Goal: Task Accomplishment & Management: Manage account settings

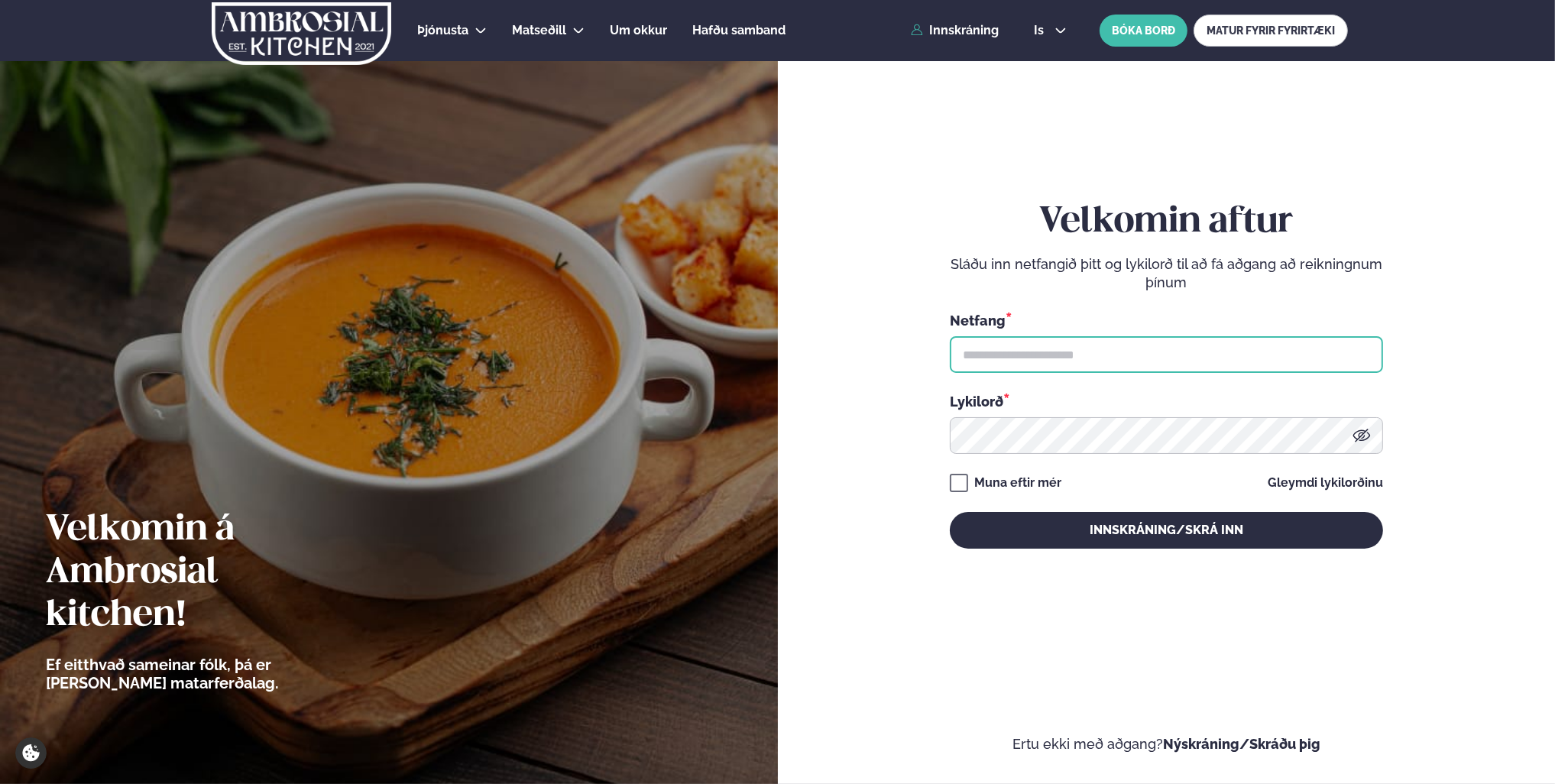
click at [1061, 357] on input "text" at bounding box center [1166, 354] width 433 height 37
type input "**********"
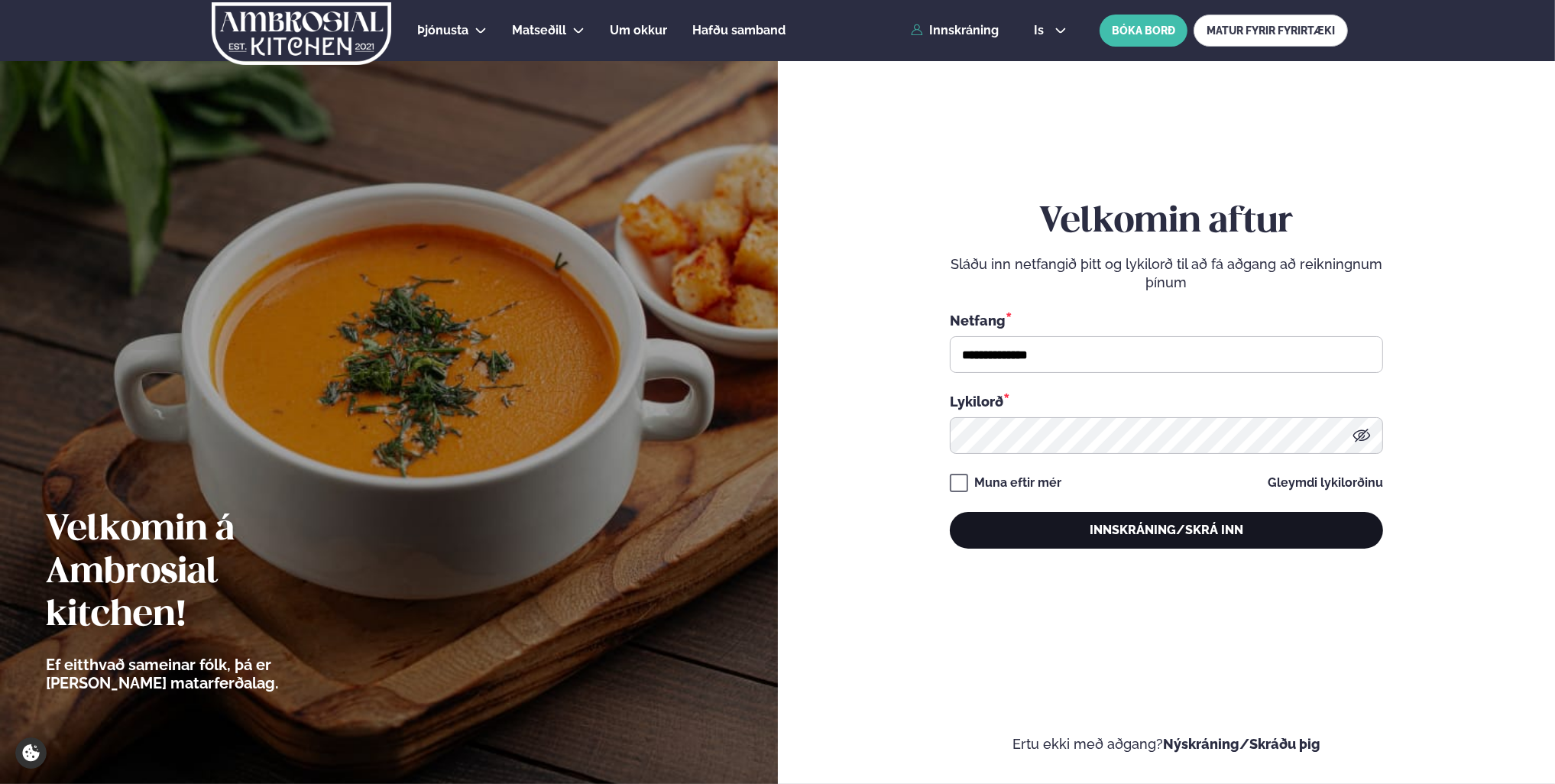
click at [1126, 537] on button "Innskráning/Skrá inn" at bounding box center [1166, 530] width 433 height 37
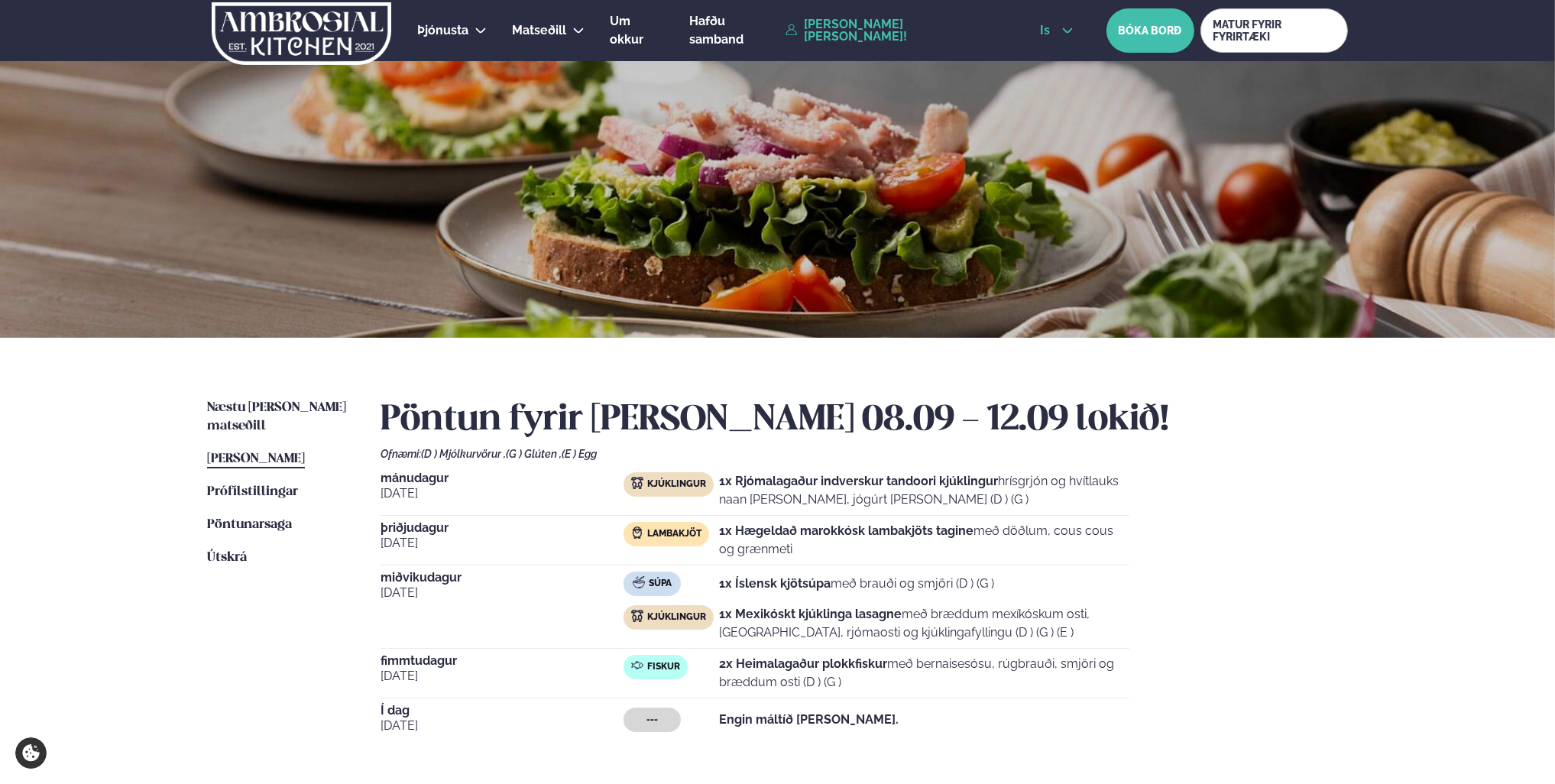
click at [1072, 32] on button "is" at bounding box center [1056, 31] width 57 height 13
click at [1058, 69] on link "en" at bounding box center [1056, 58] width 57 height 31
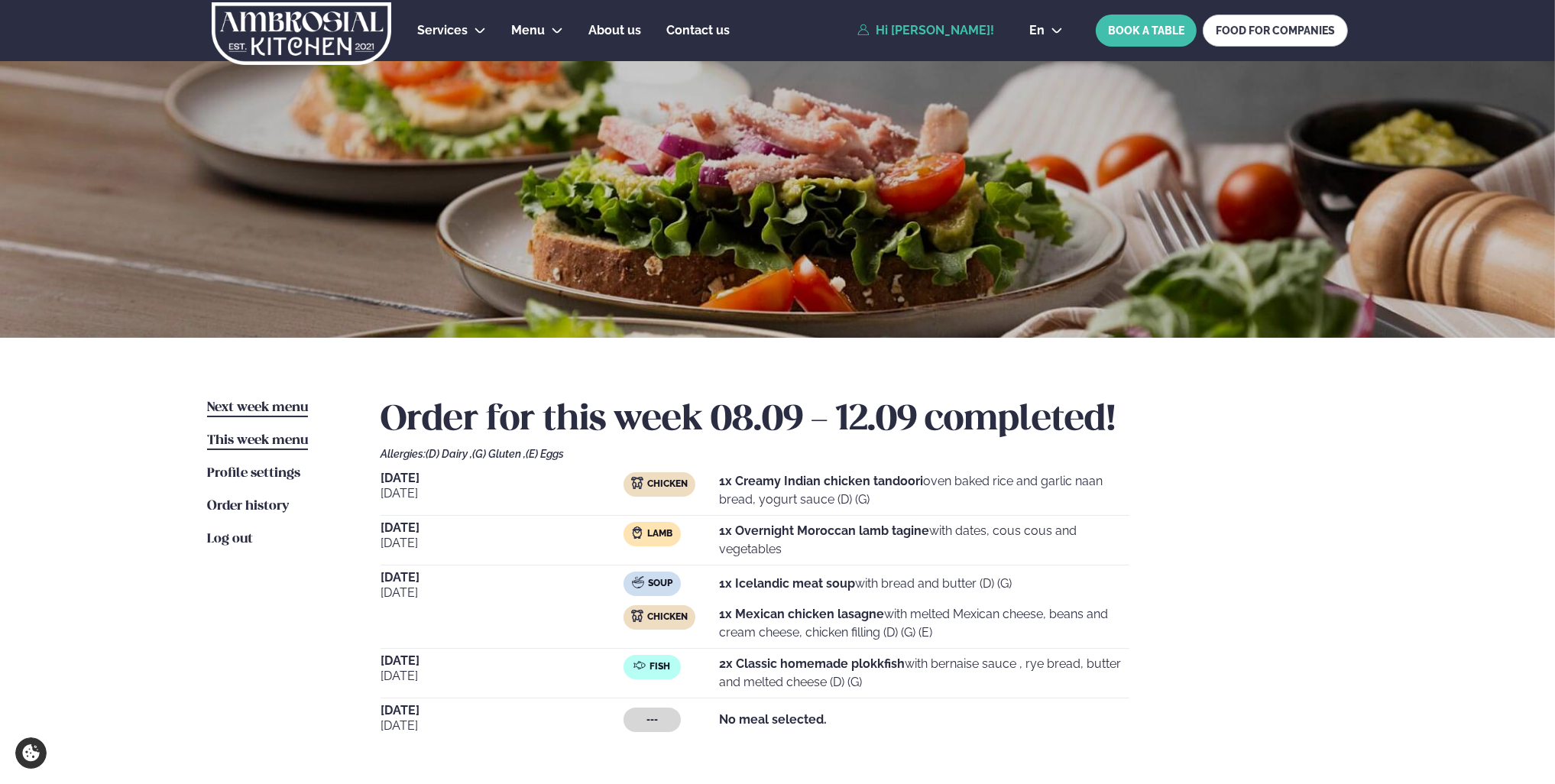
click at [274, 410] on span "Next week menu" at bounding box center [257, 407] width 101 height 13
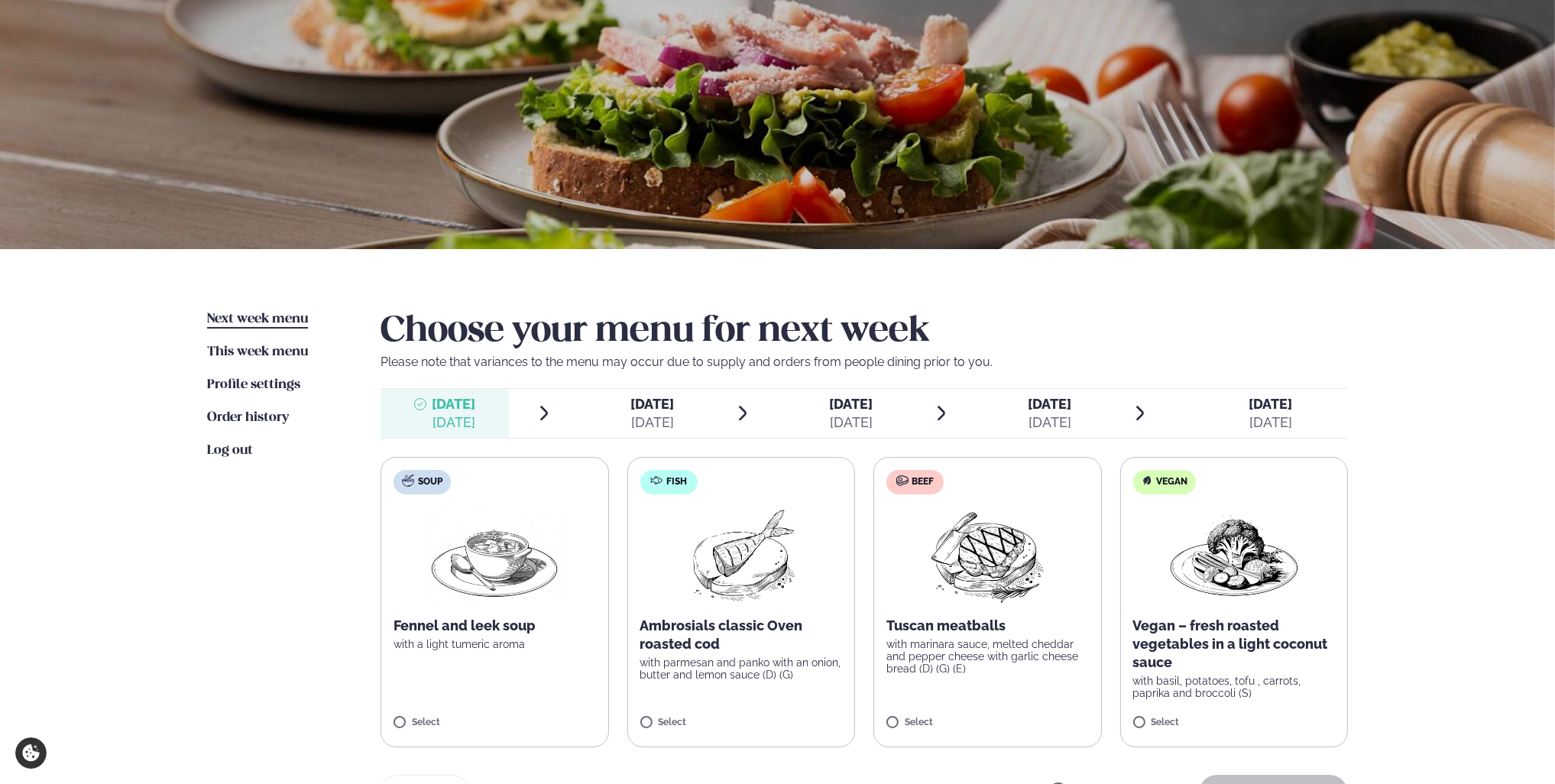
scroll to position [305, 0]
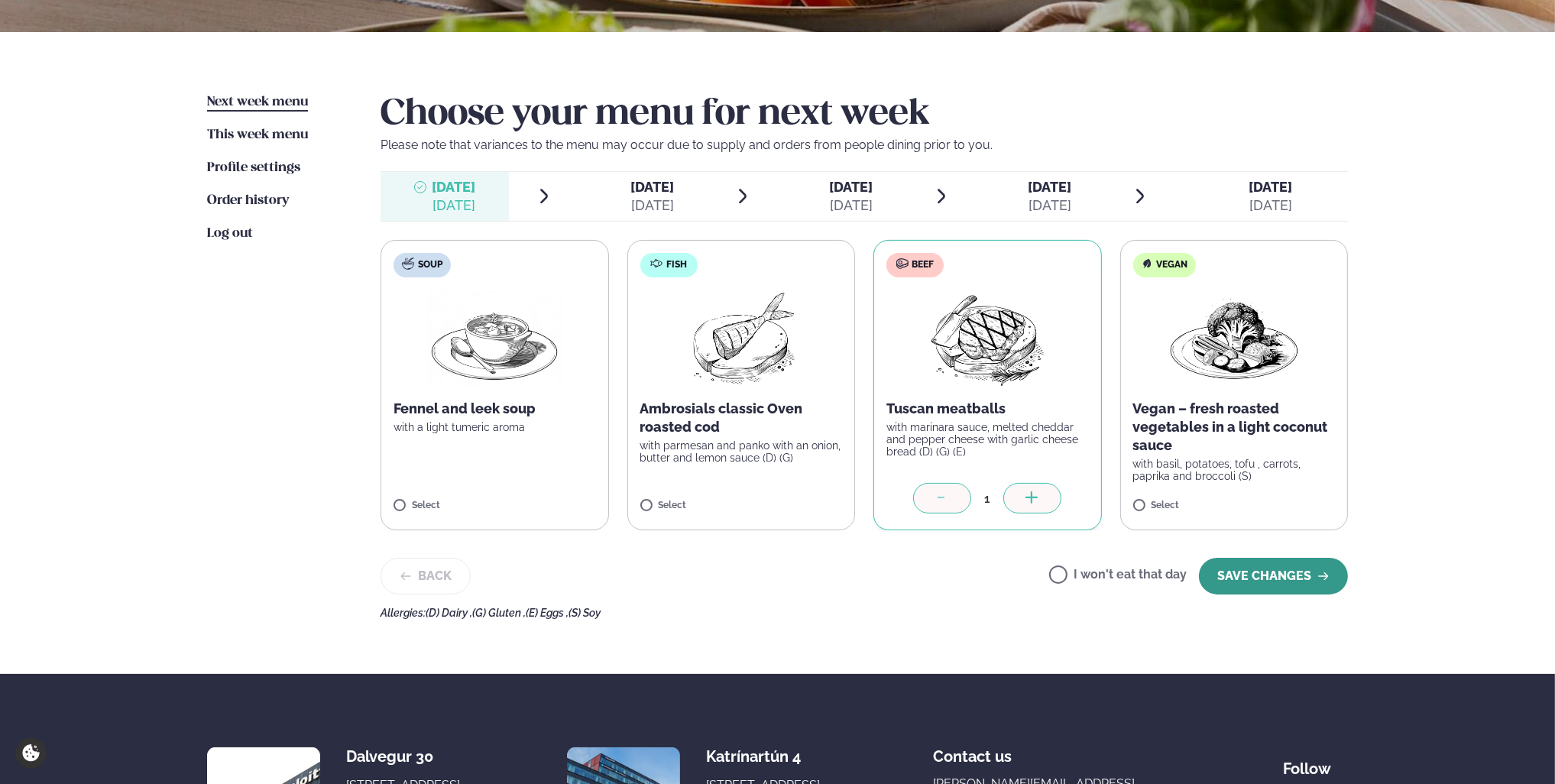
click at [1265, 580] on button "SAVE CHANGES" at bounding box center [1274, 576] width 149 height 37
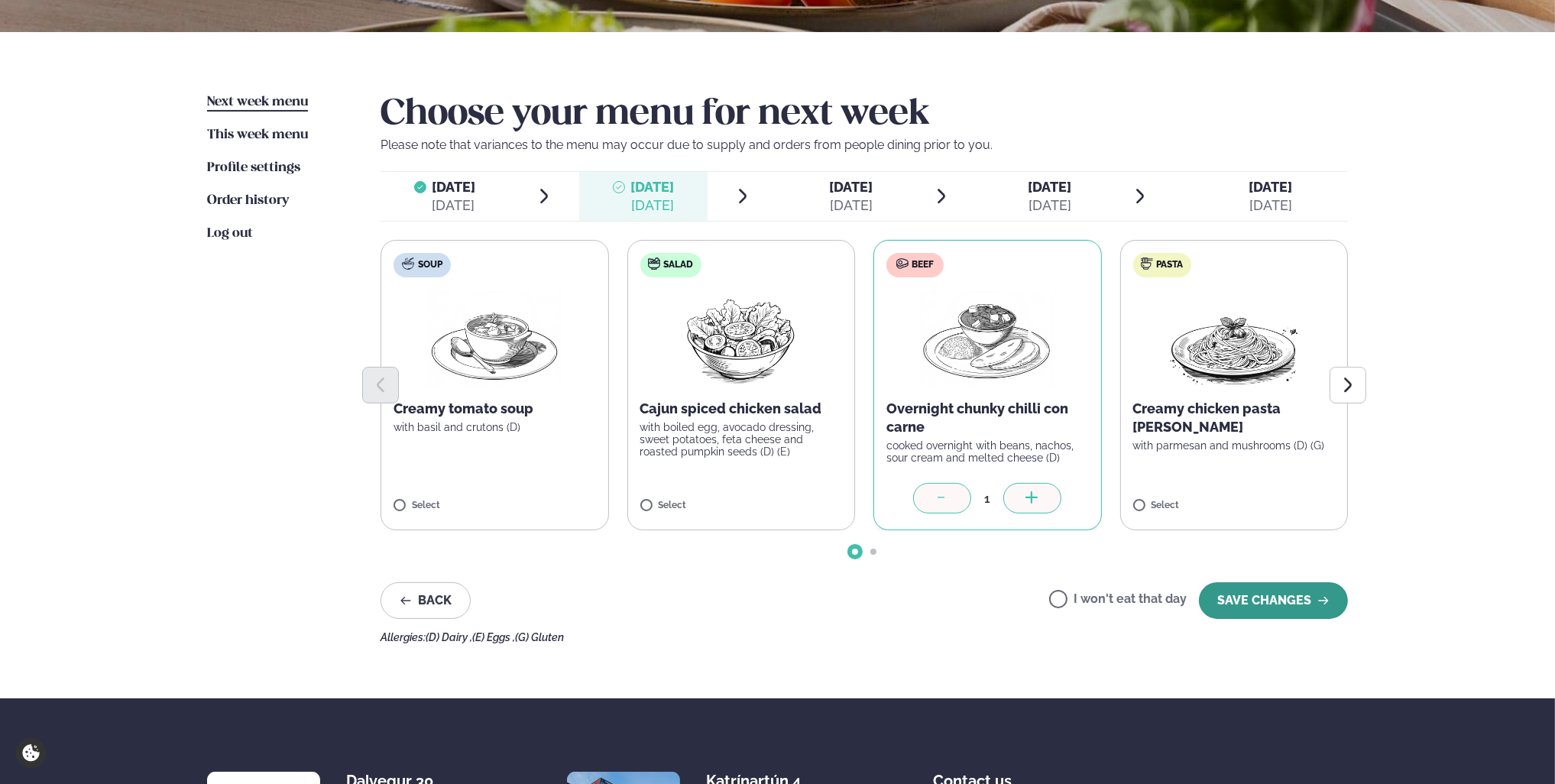
click at [1260, 593] on button "SAVE CHANGES" at bounding box center [1274, 600] width 149 height 37
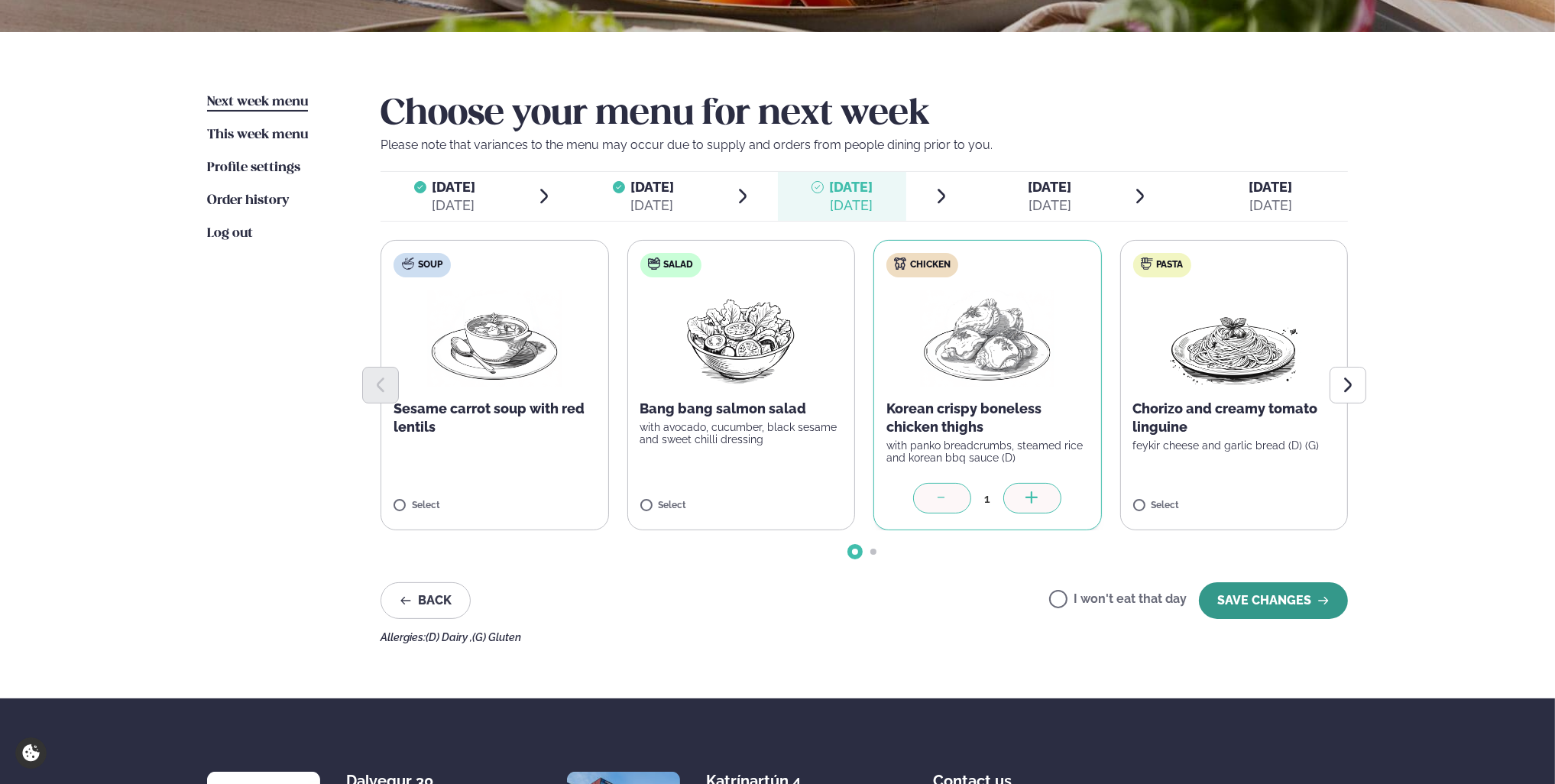
click at [1247, 606] on button "SAVE CHANGES" at bounding box center [1274, 600] width 149 height 37
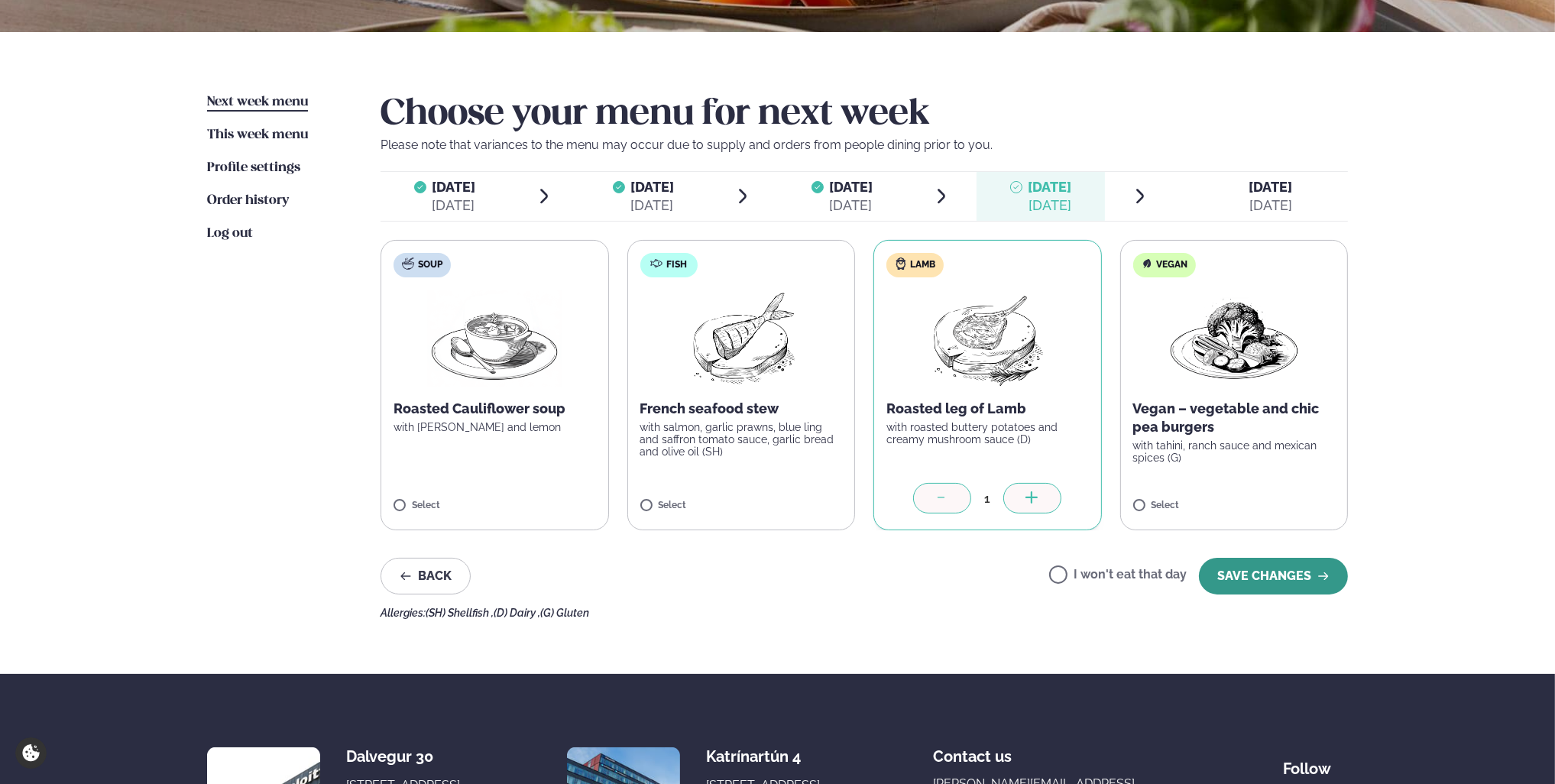
click at [1277, 578] on button "SAVE CHANGES" at bounding box center [1274, 576] width 149 height 37
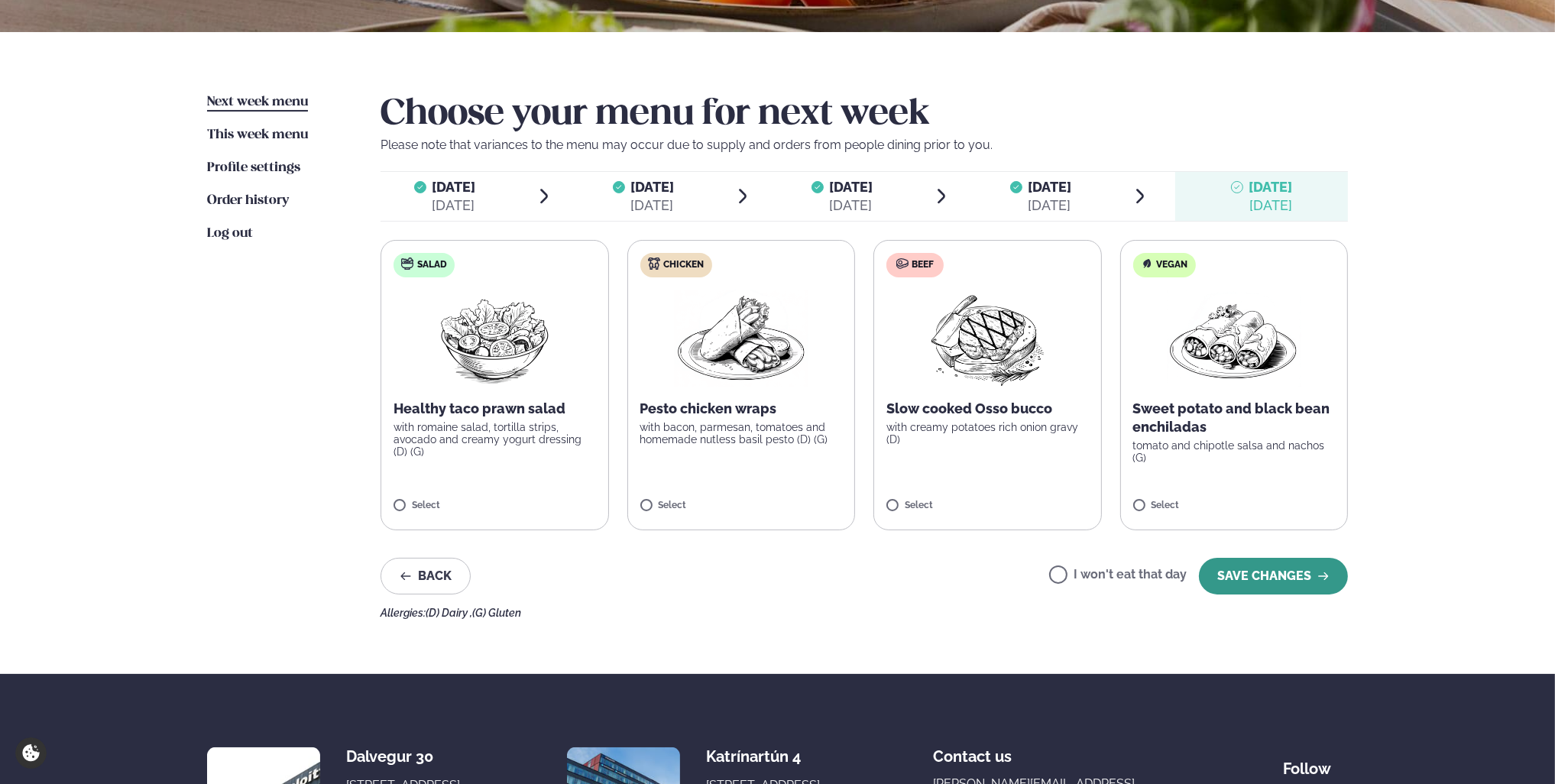
click at [1250, 587] on button "SAVE CHANGES" at bounding box center [1274, 576] width 149 height 37
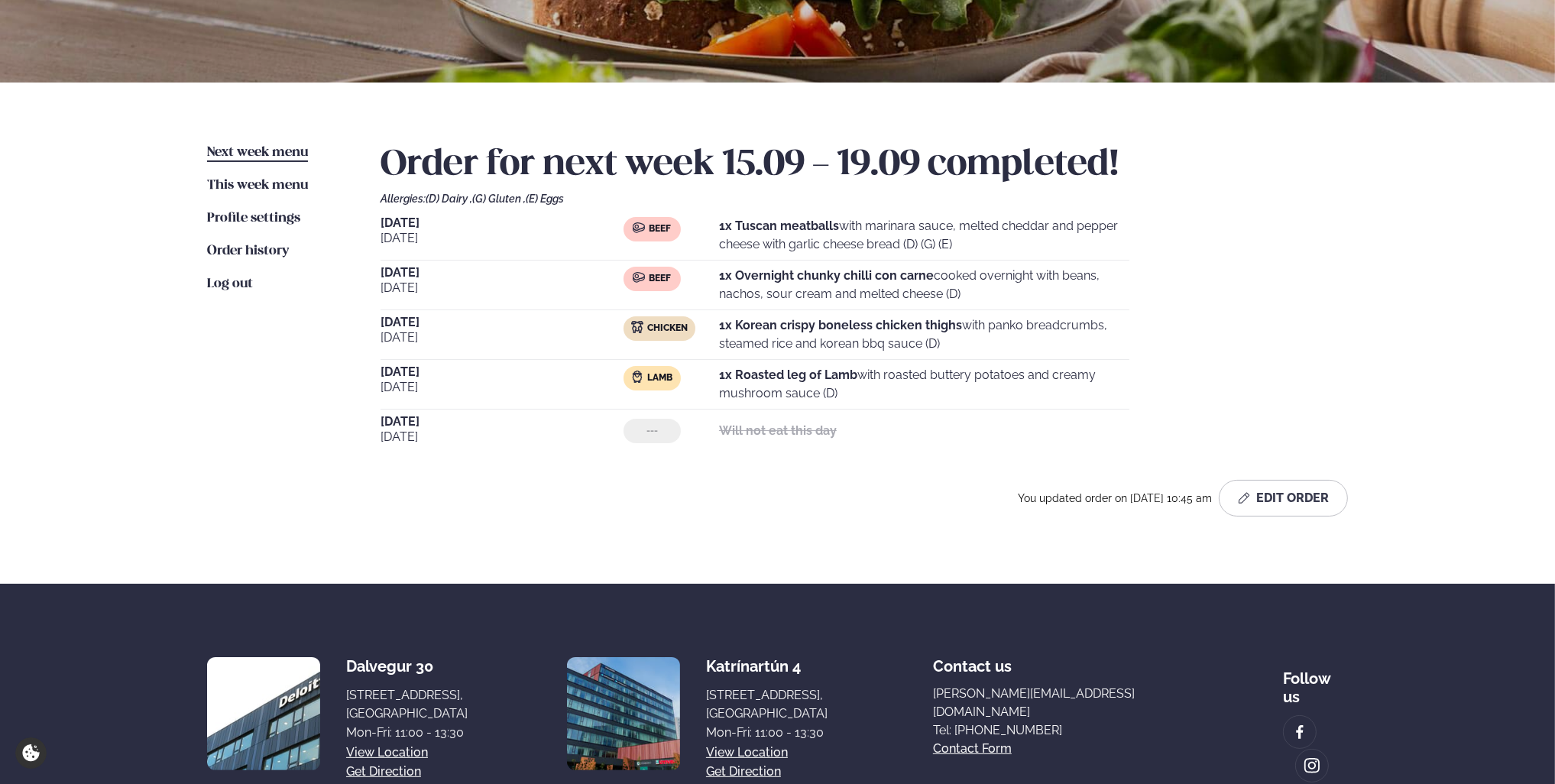
scroll to position [229, 0]
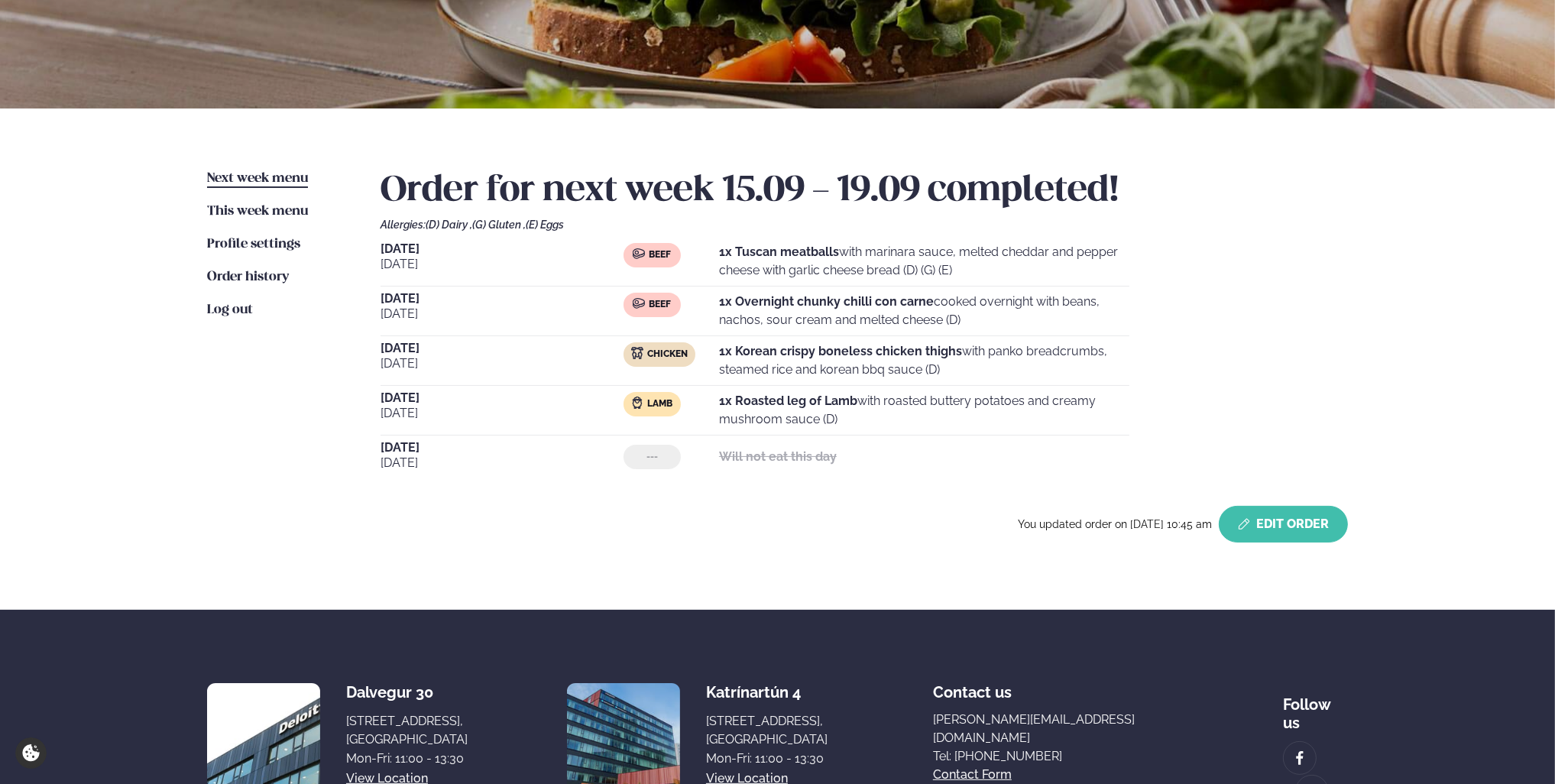
click at [1265, 524] on button "Edit Order" at bounding box center [1283, 524] width 129 height 37
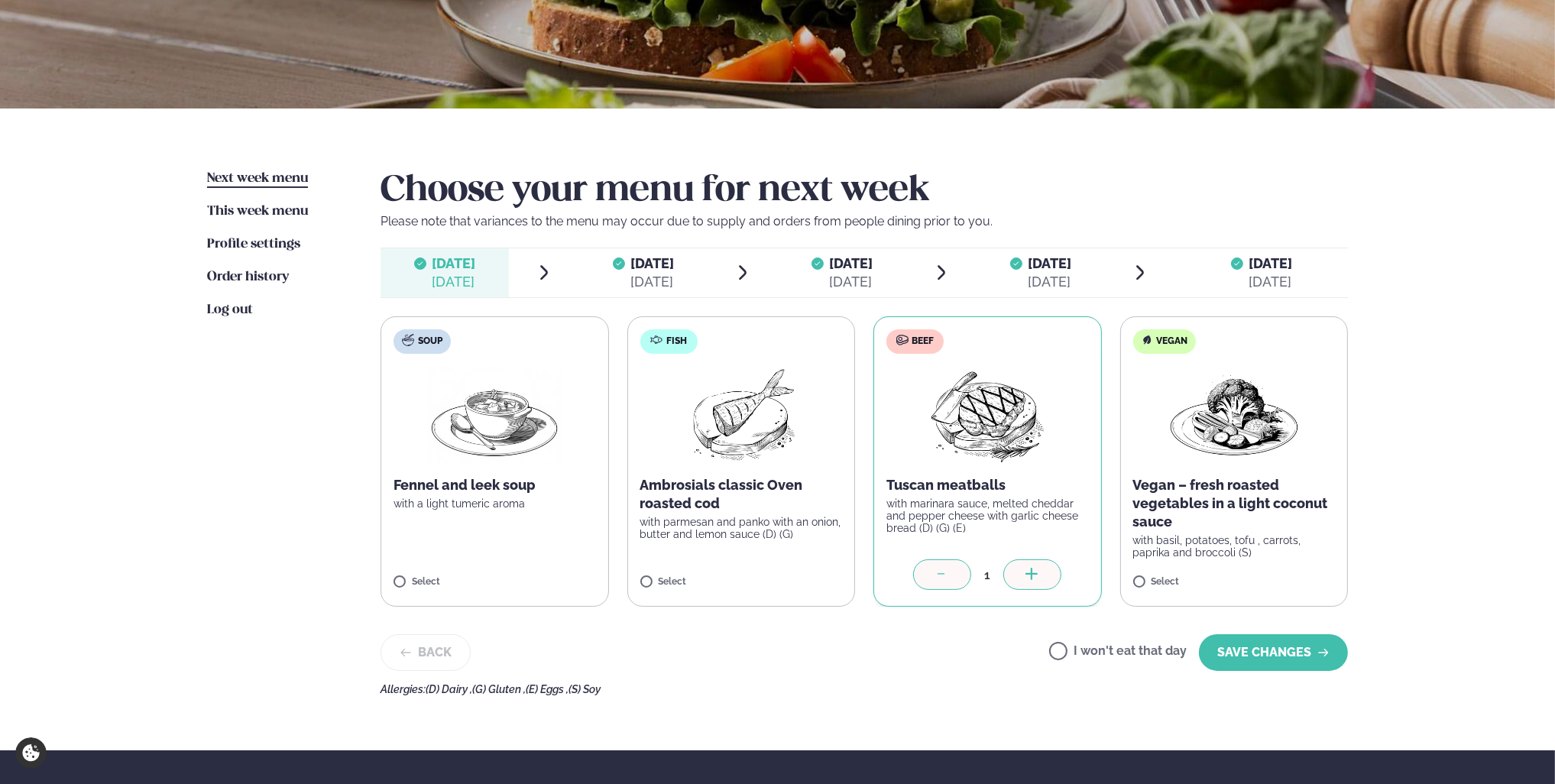
click at [473, 277] on div "[DATE]" at bounding box center [454, 281] width 44 height 18
click at [657, 267] on span "[DATE]" at bounding box center [653, 263] width 44 height 16
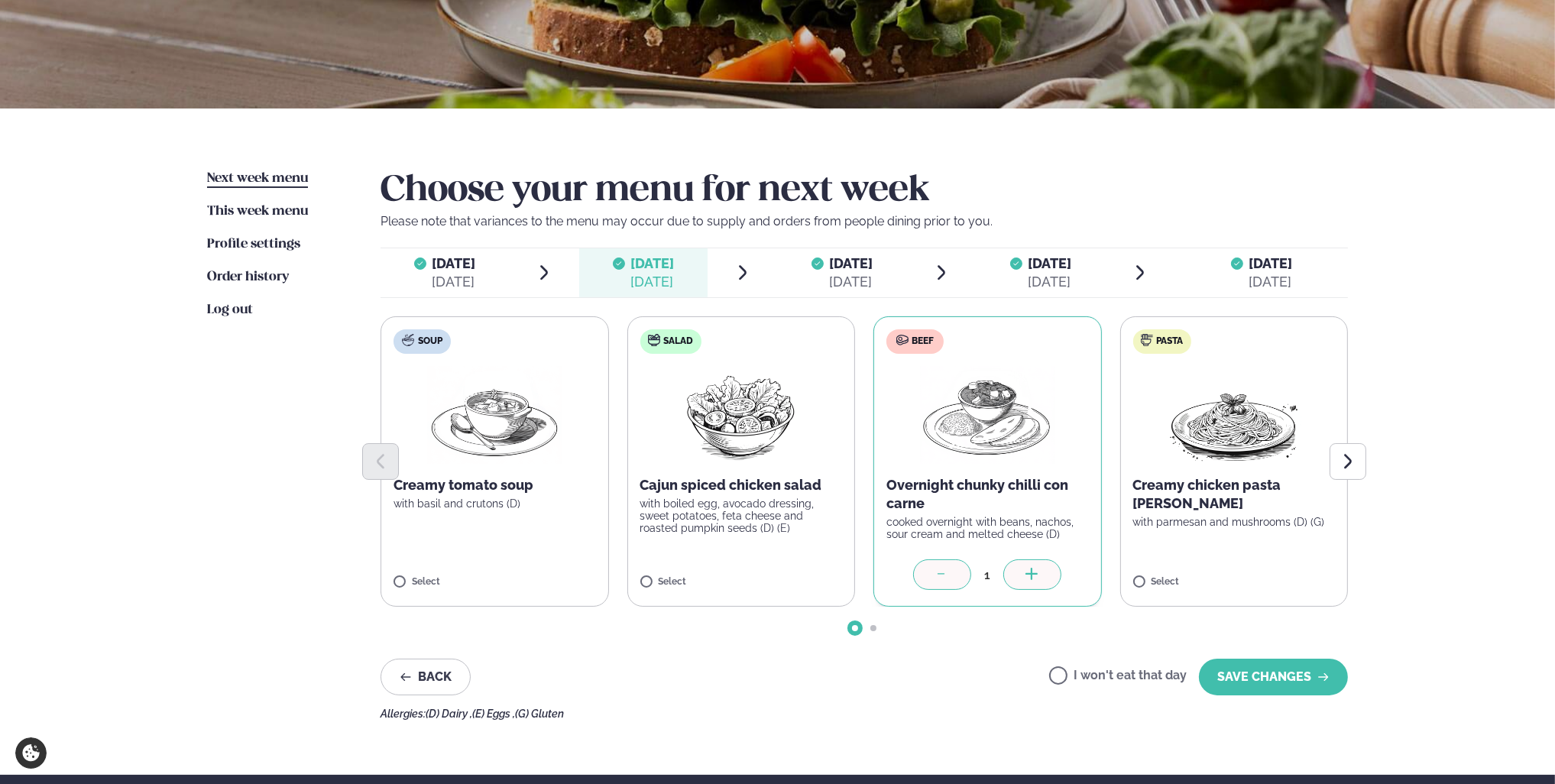
click at [443, 261] on span "[DATE]" at bounding box center [454, 263] width 44 height 16
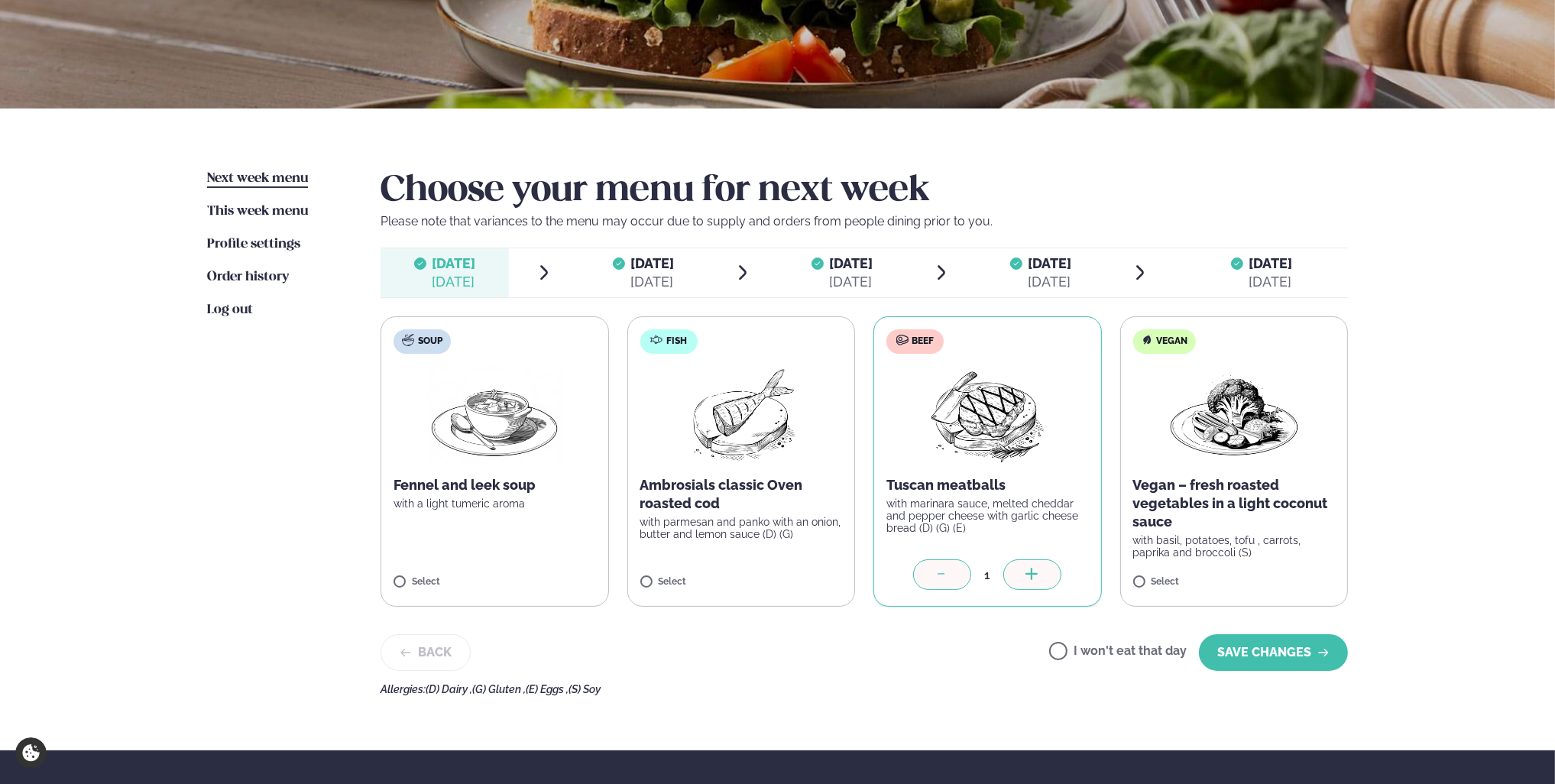
click at [650, 273] on div "[DATE]" at bounding box center [653, 281] width 44 height 18
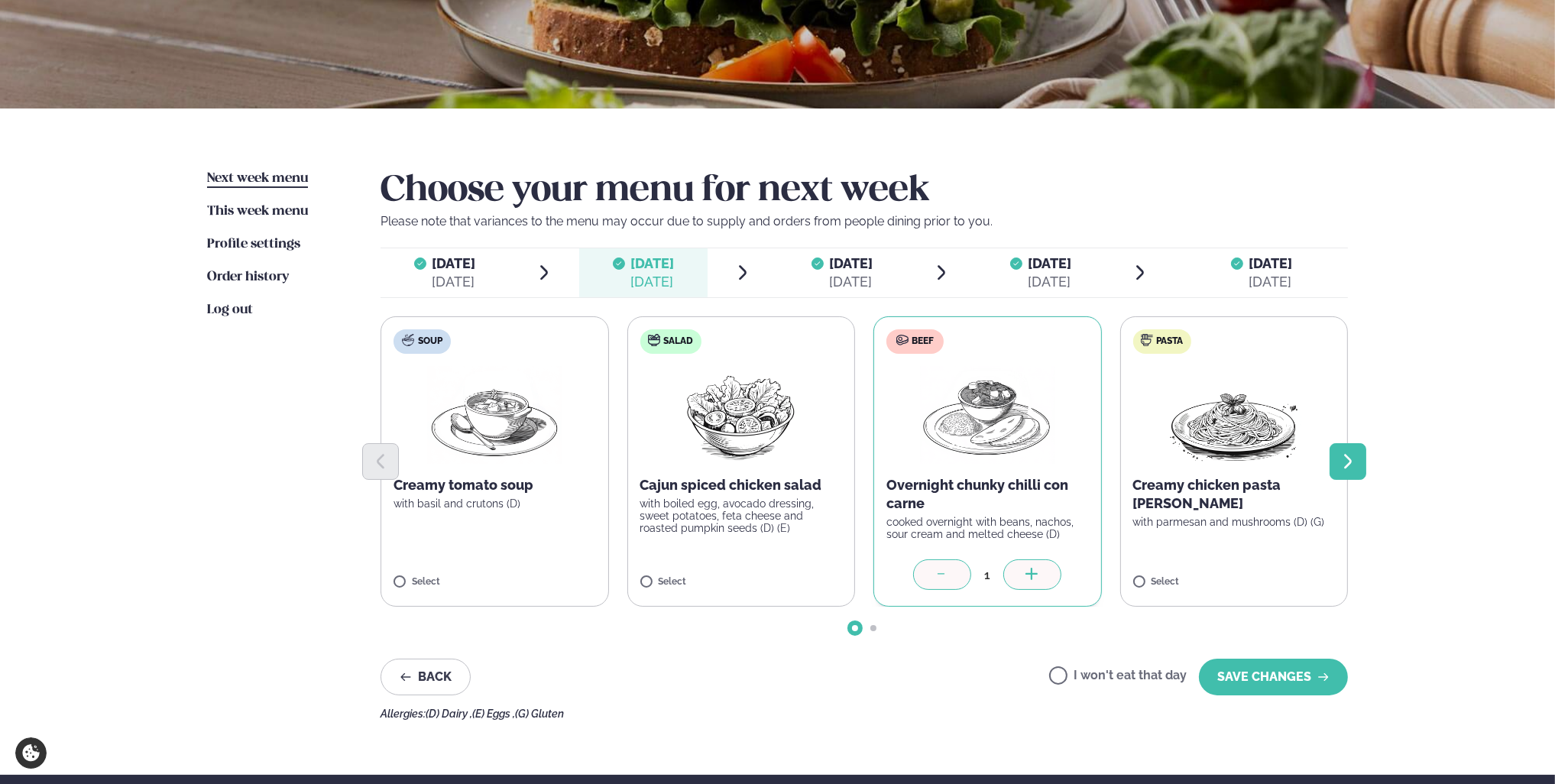
click at [1359, 461] on button "Next slide" at bounding box center [1347, 461] width 37 height 37
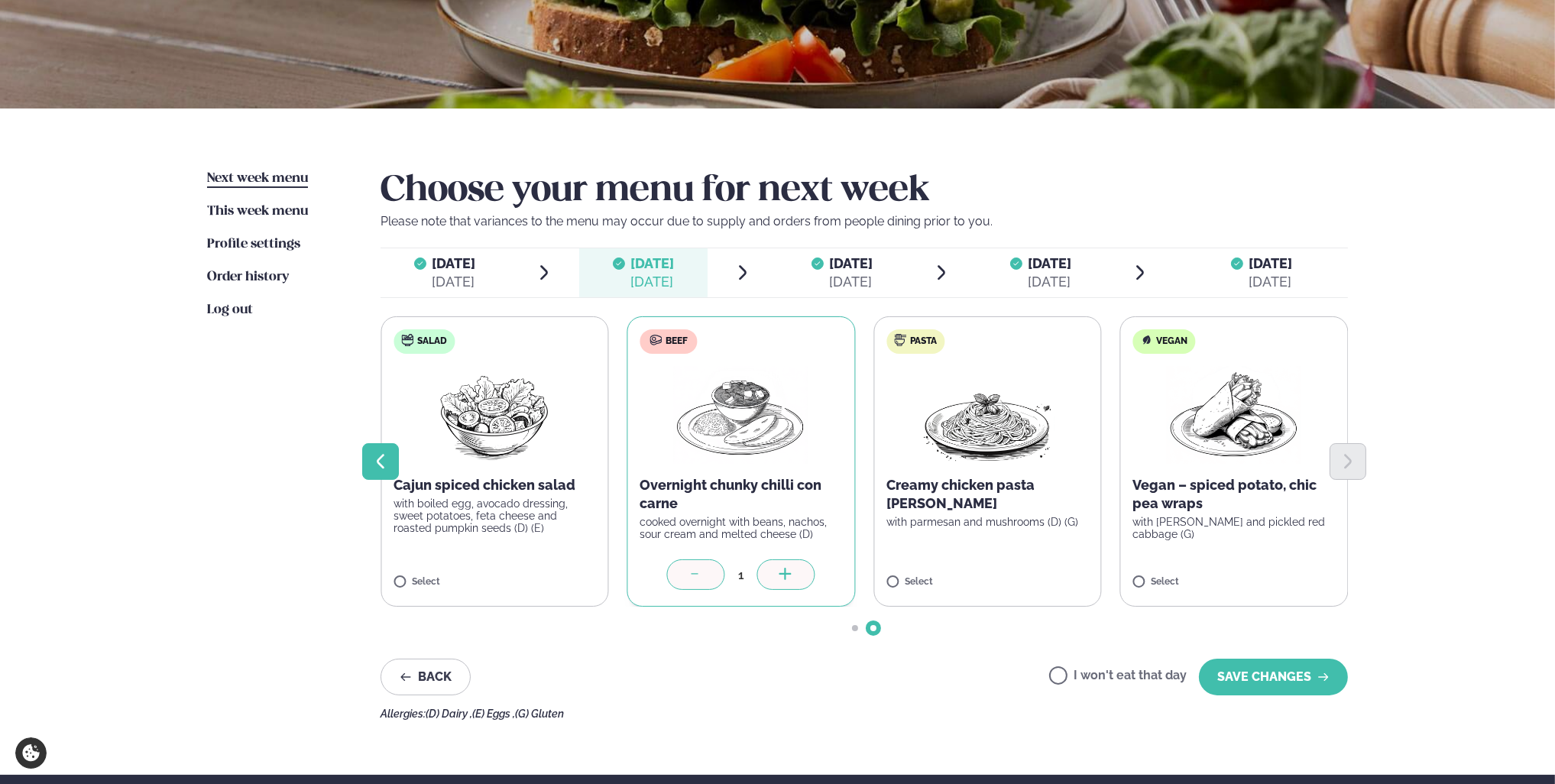
click at [391, 461] on button "Previous slide" at bounding box center [380, 461] width 37 height 37
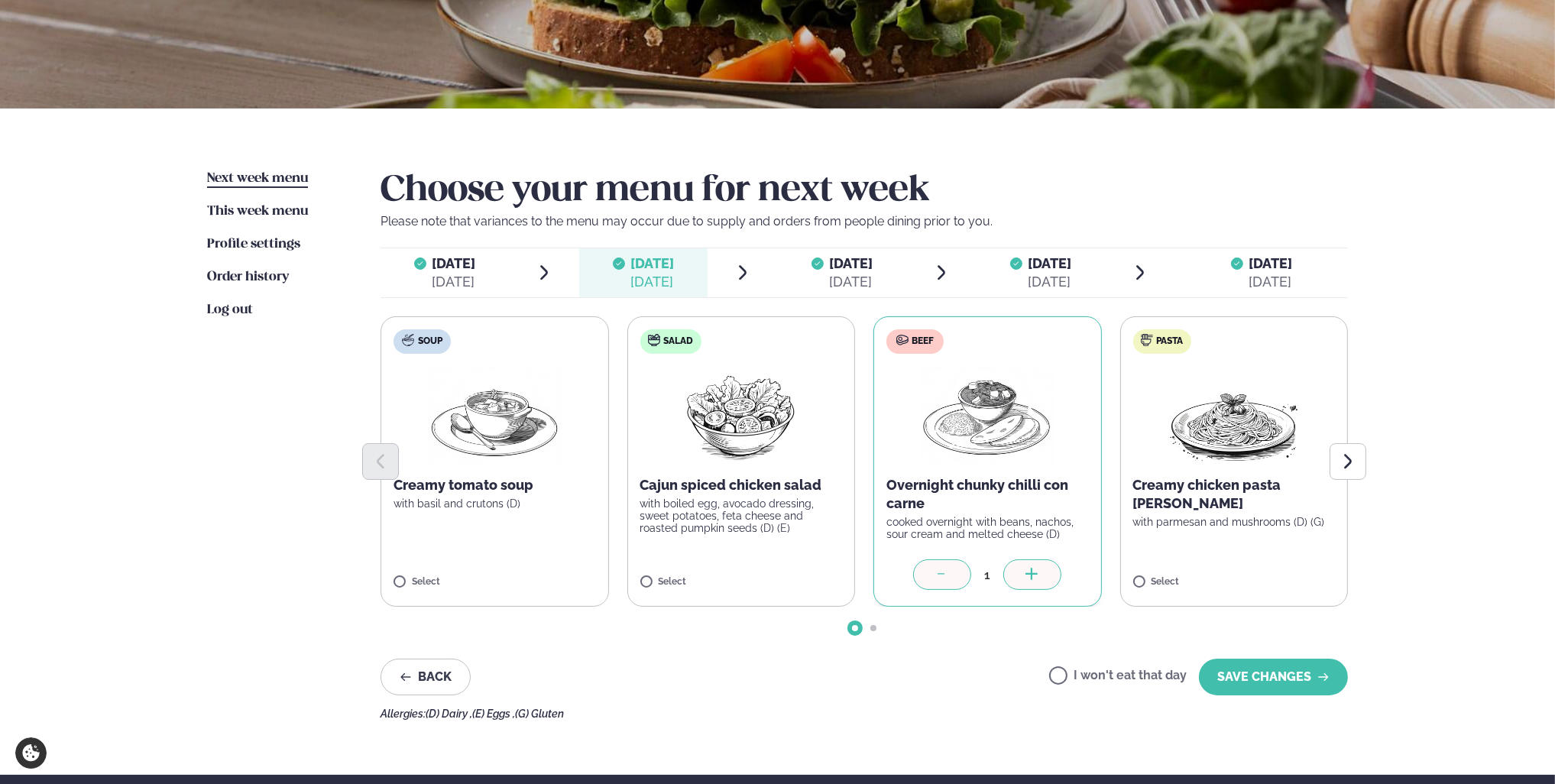
click at [873, 271] on div "[DATE] Wed." at bounding box center [852, 263] width 44 height 18
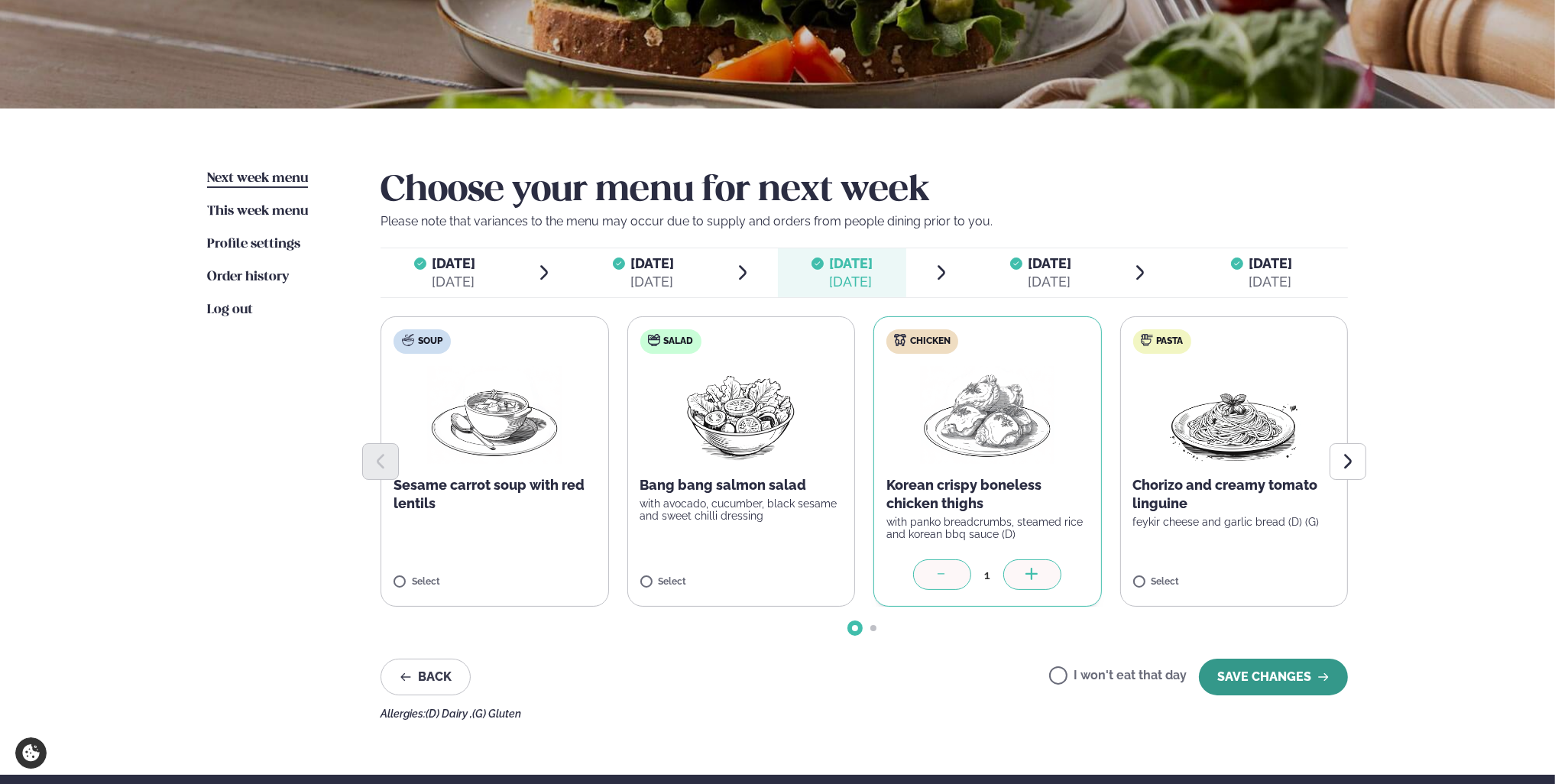
click at [1249, 675] on button "SAVE CHANGES" at bounding box center [1274, 677] width 149 height 37
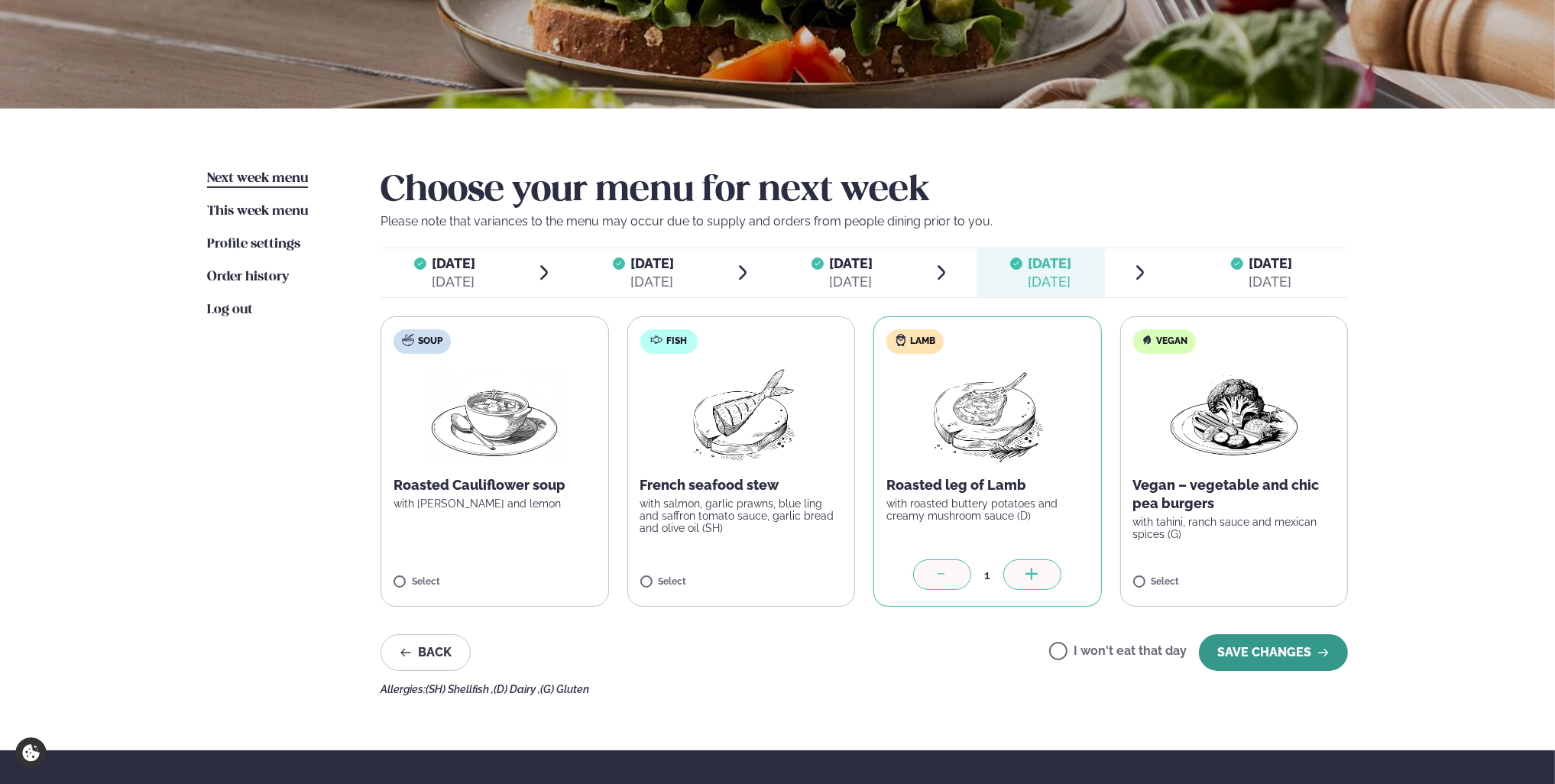
click at [1252, 670] on button "SAVE CHANGES" at bounding box center [1274, 652] width 149 height 37
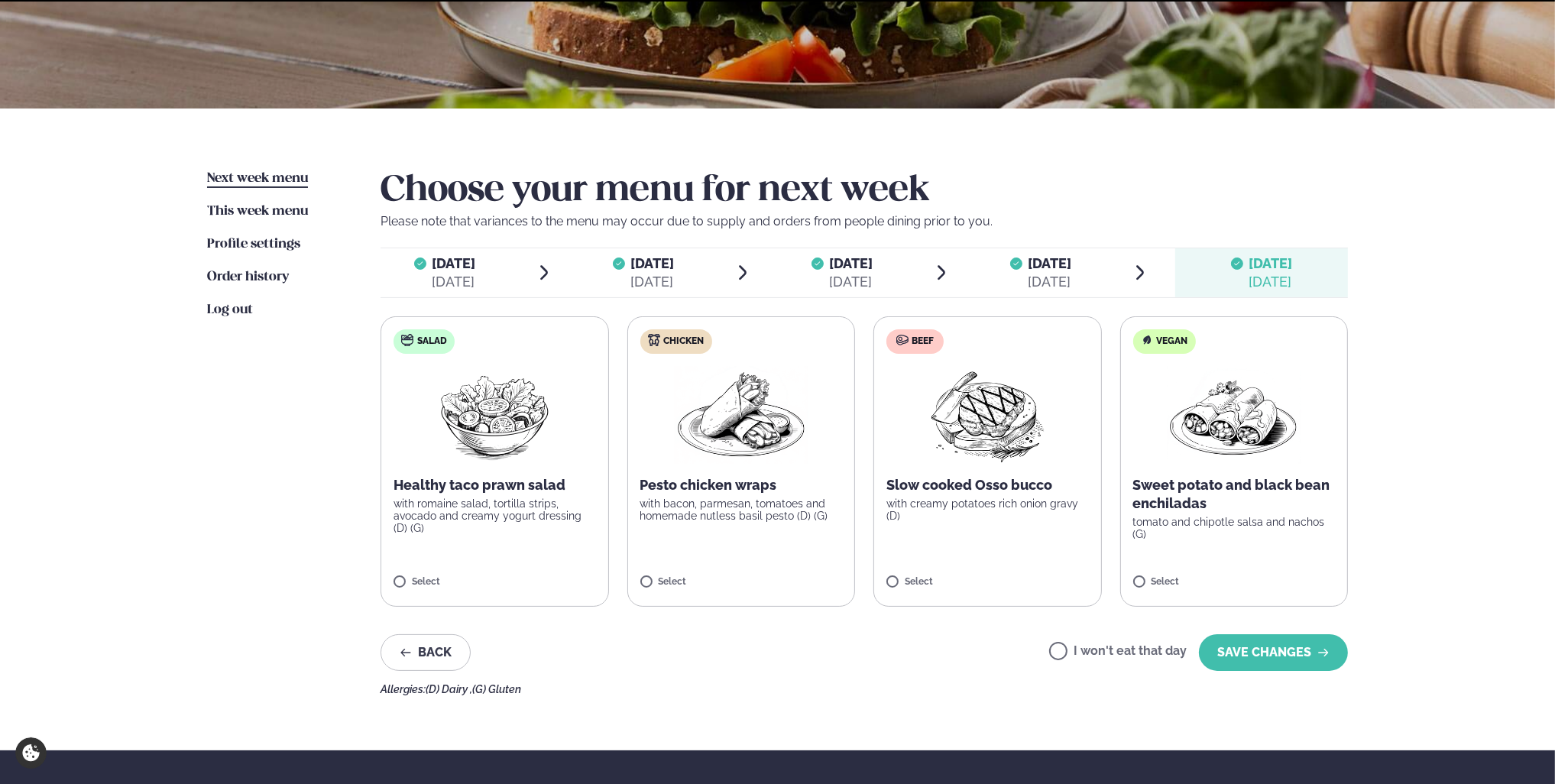
click at [1256, 662] on button "SAVE CHANGES" at bounding box center [1274, 652] width 149 height 37
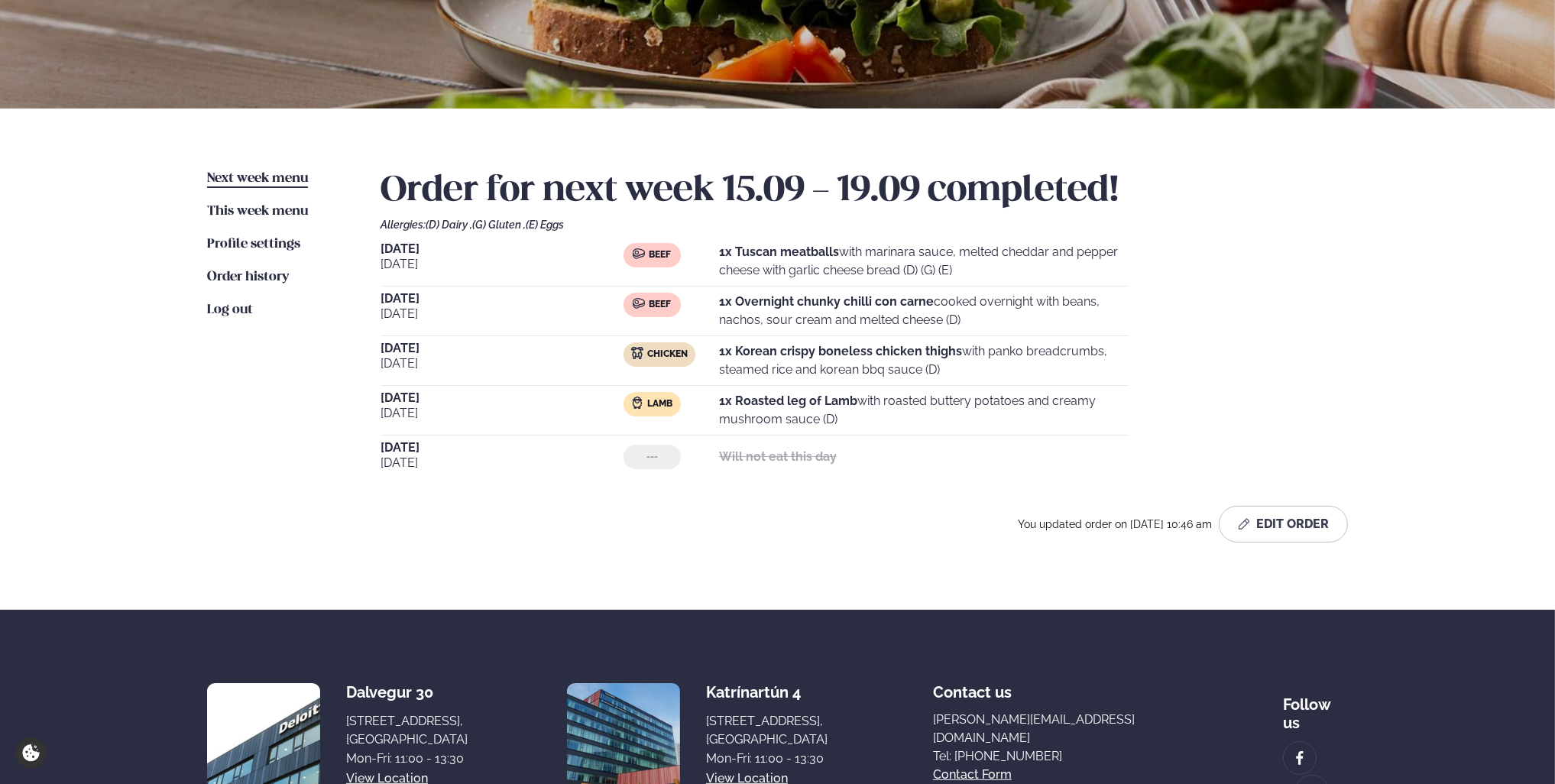
click at [1256, 662] on section "Dalvegur 30 Dalvegur 30, [GEOGRAPHIC_DATA], [GEOGRAPHIC_DATA] Mon-Fri: 11:00 - …" at bounding box center [777, 739] width 1141 height 260
